Goal: Task Accomplishment & Management: Use online tool/utility

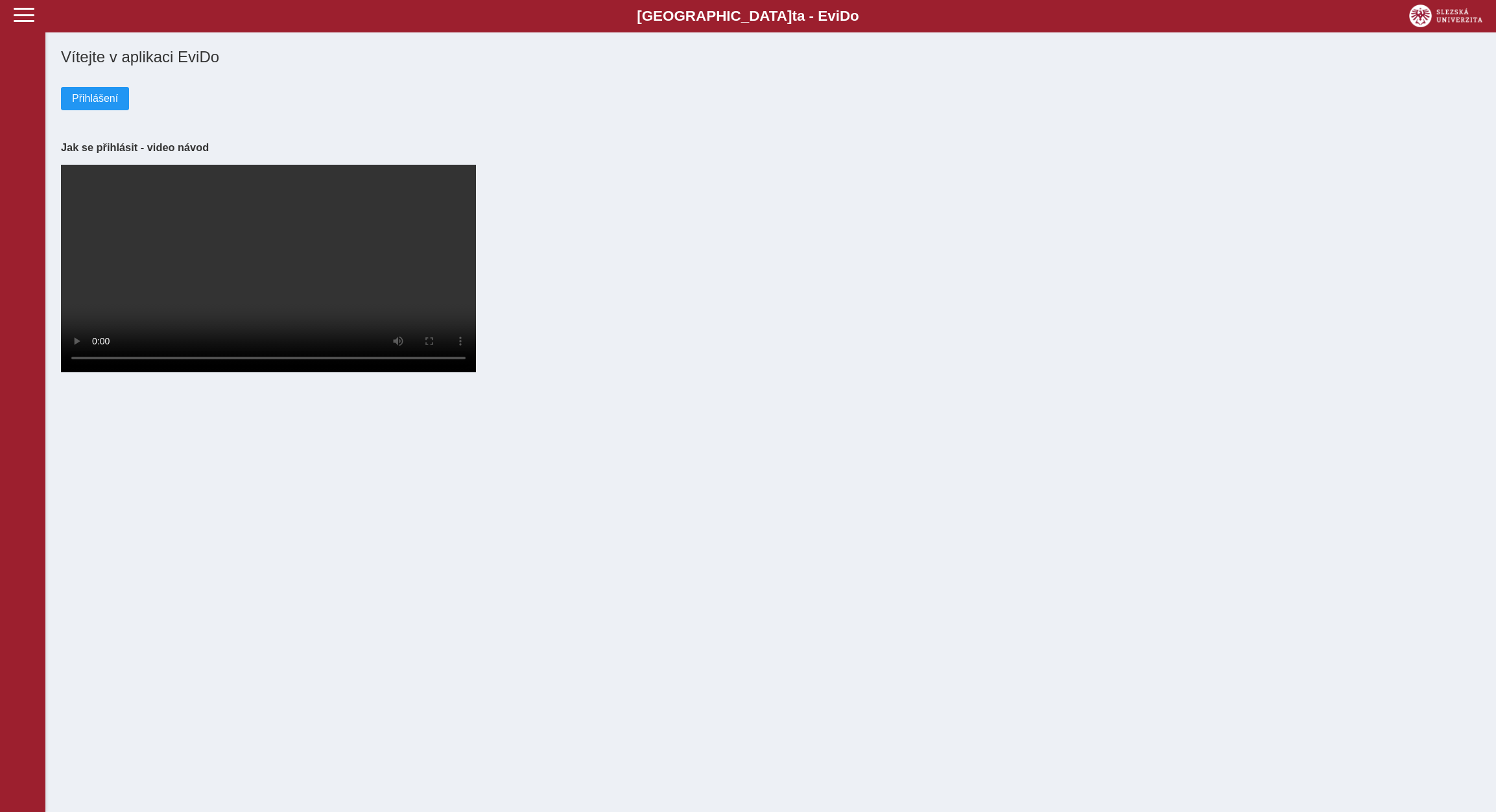
click at [52, 96] on div "Vítejte v aplikaci EviDo Přihlášení Jak se přihlásit - video návod Your browser…" at bounding box center [771, 195] width 1451 height 390
click at [100, 102] on span "Přihlášení" at bounding box center [95, 98] width 46 height 12
click at [75, 97] on span "Přihlášení" at bounding box center [95, 98] width 46 height 12
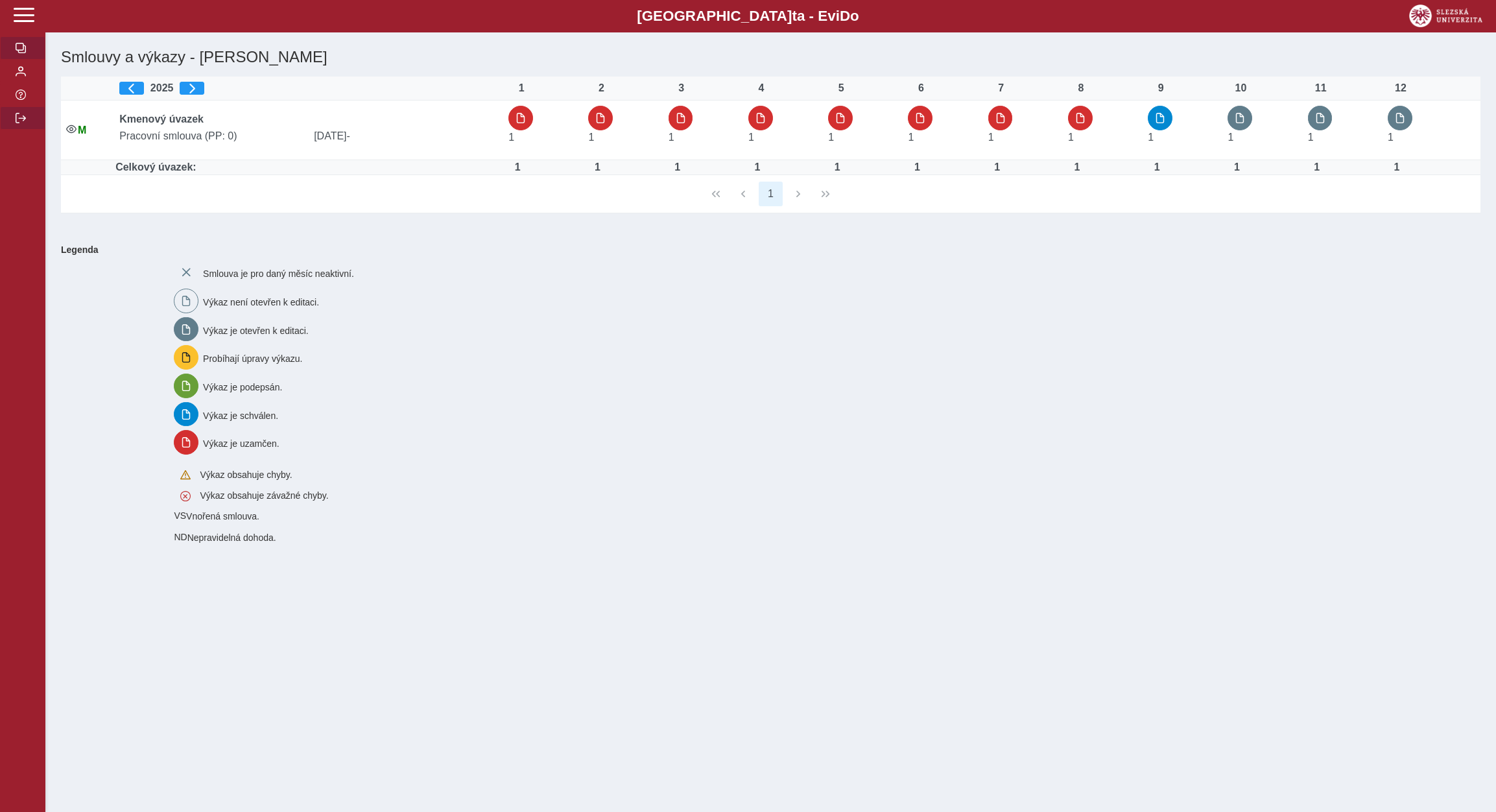
click at [17, 130] on button "button" at bounding box center [23, 118] width 45 height 23
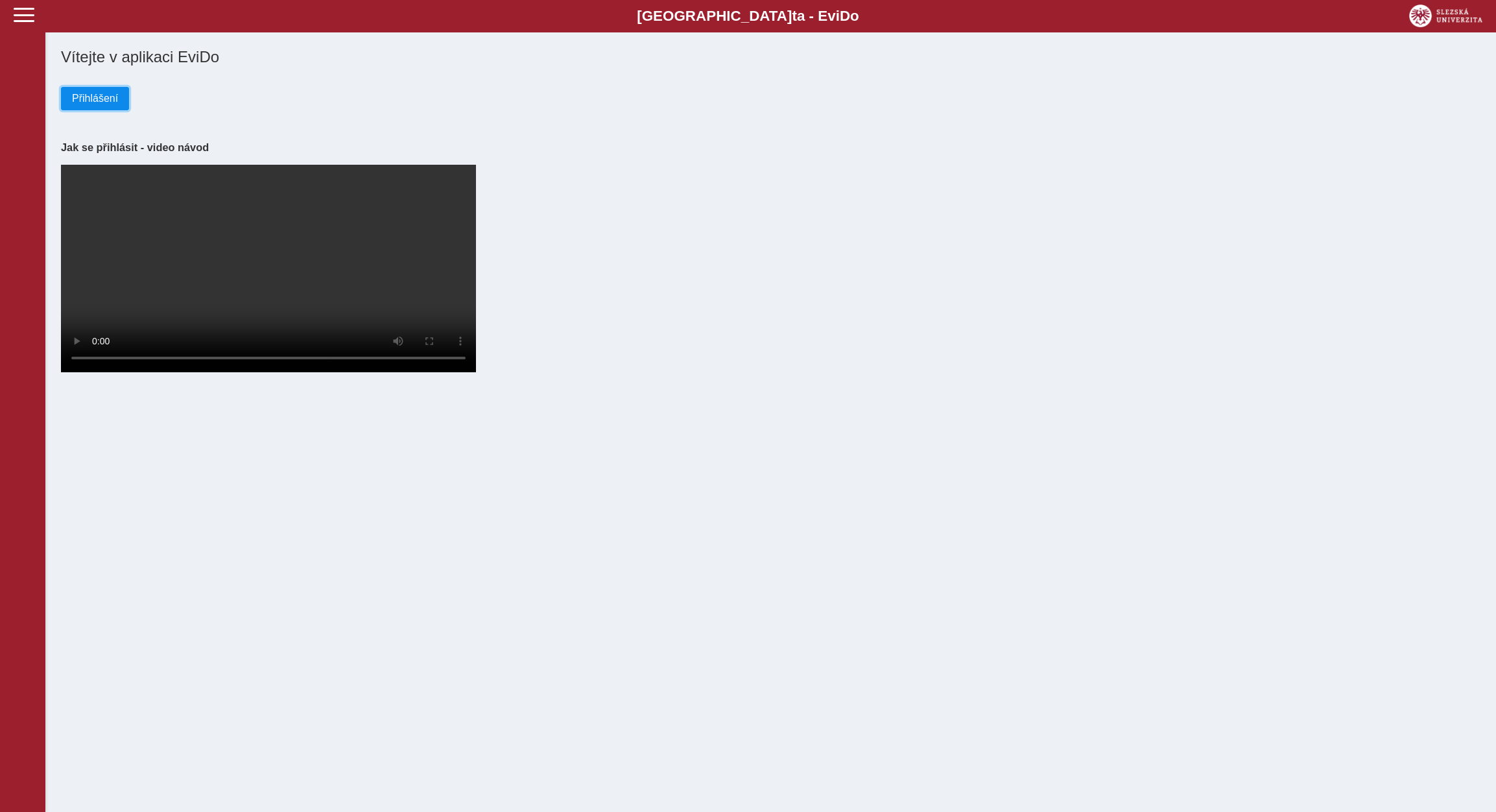
click at [107, 103] on span "Přihlášení" at bounding box center [95, 98] width 46 height 12
click at [90, 110] on button "Přihlášení" at bounding box center [95, 99] width 68 height 23
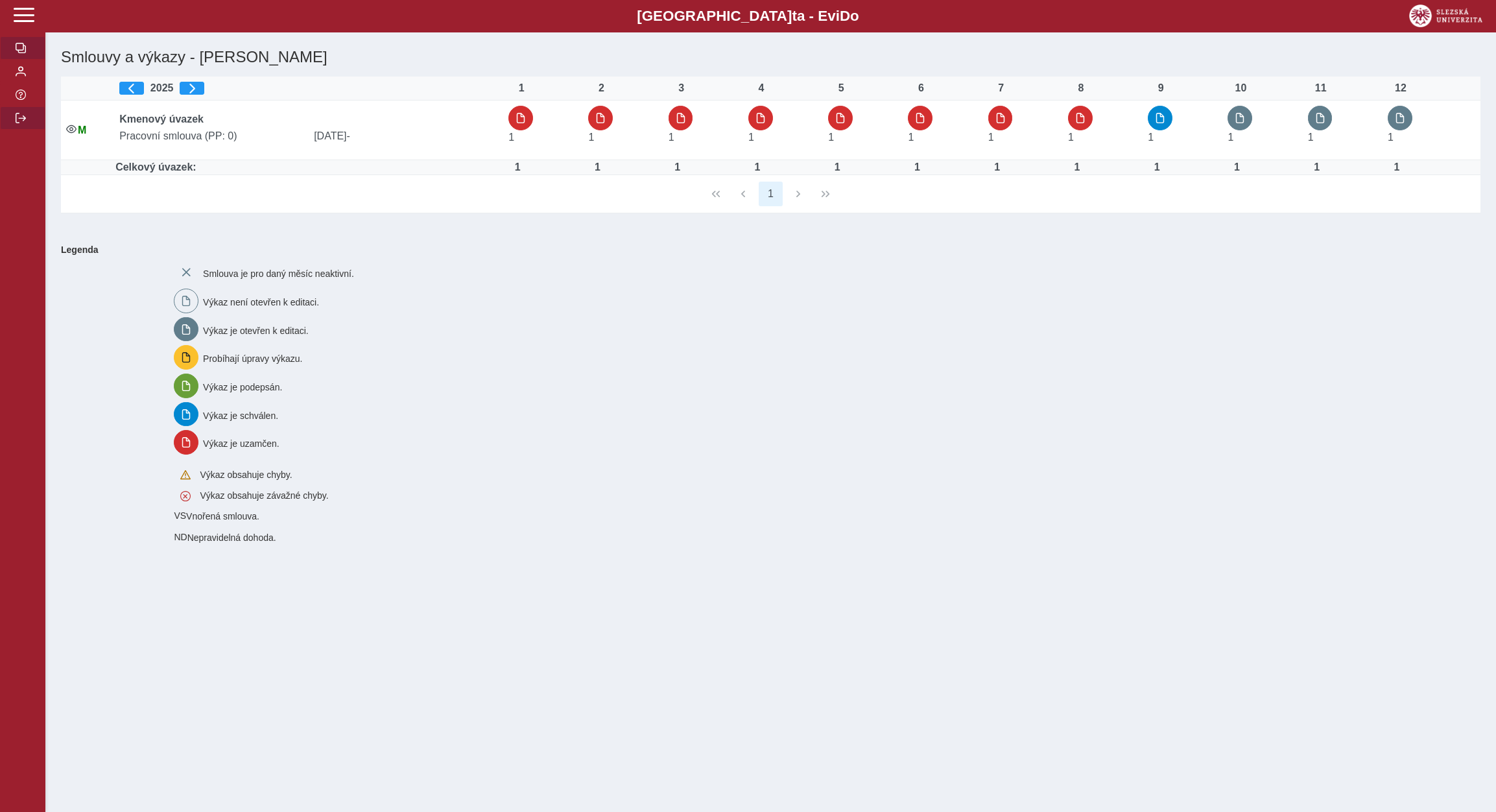
click at [15, 130] on button "button" at bounding box center [23, 118] width 45 height 23
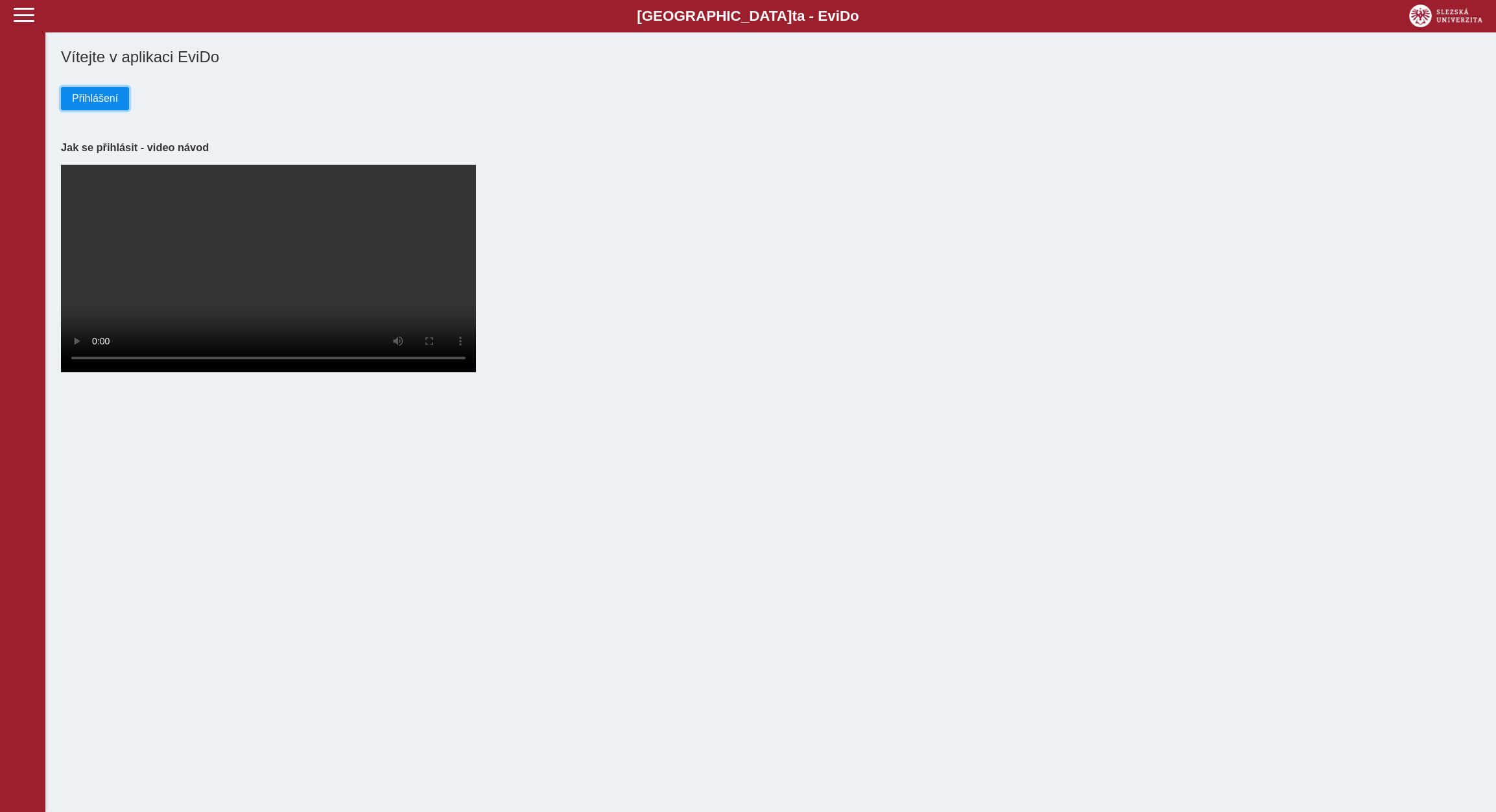
click at [106, 94] on span "Přihlášení" at bounding box center [95, 98] width 46 height 12
click at [89, 115] on div "Vítejte v aplikaci EviDo Přihlášení Jak se přihlásit - video návod Your browser…" at bounding box center [771, 211] width 1430 height 337
click at [111, 99] on span "Přihlášení" at bounding box center [95, 98] width 46 height 12
